Goal: Transaction & Acquisition: Purchase product/service

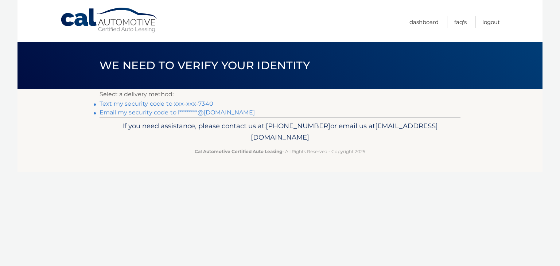
click at [152, 102] on link "Text my security code to xxx-xxx-7340" at bounding box center [156, 103] width 114 height 7
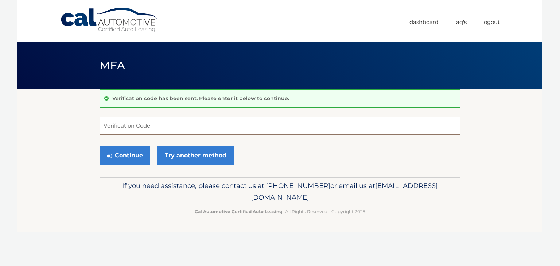
click at [130, 127] on input "Verification Code" at bounding box center [279, 126] width 361 height 18
type input "789209"
click at [131, 157] on button "Continue" at bounding box center [124, 155] width 51 height 18
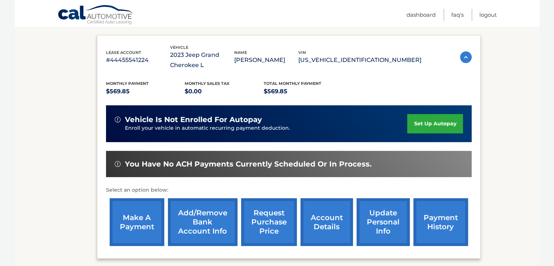
scroll to position [116, 0]
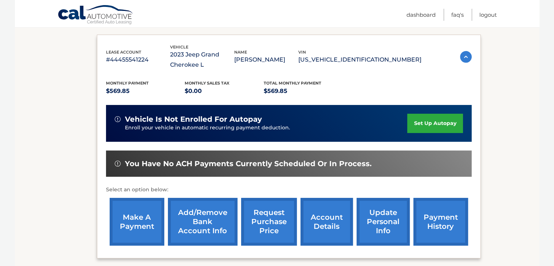
click at [142, 208] on link "make a payment" at bounding box center [137, 222] width 55 height 48
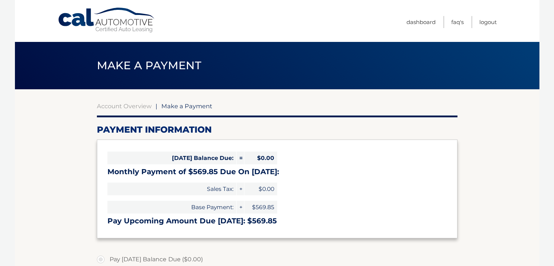
select select "YzhlZGNlOTktYTZmYy00ZjRmLWFlODMtNmIyZjEzZDkyMzhh"
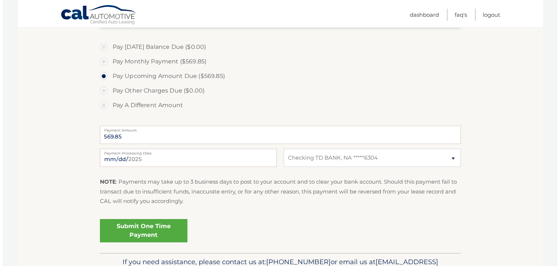
scroll to position [213, 0]
click at [150, 229] on link "Submit One Time Payment" at bounding box center [140, 230] width 87 height 23
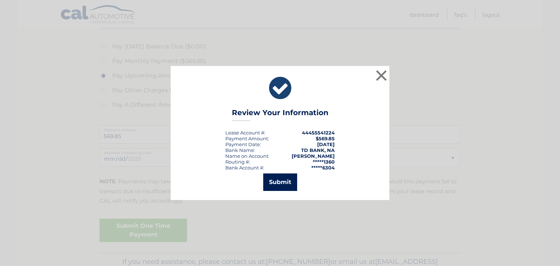
click at [275, 188] on button "Submit" at bounding box center [280, 181] width 34 height 17
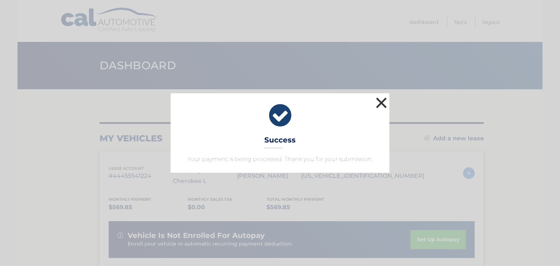
click at [381, 107] on button "×" at bounding box center [381, 102] width 15 height 15
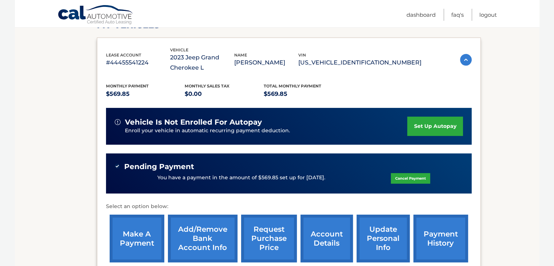
scroll to position [116, 0]
